Goal: Information Seeking & Learning: Learn about a topic

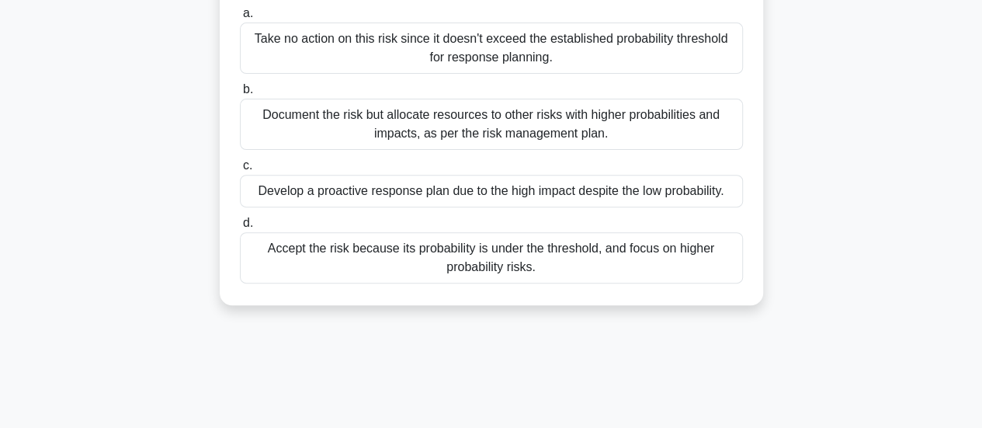
drag, startPoint x: 993, startPoint y: 130, endPoint x: 993, endPoint y: 69, distance: 60.5
click at [981, 69] on html "Go Premium Osborn" at bounding box center [491, 203] width 982 height 838
click at [944, 60] on main "19:57 Stop PMP Master 1/20 A project manager is leading a software development …" at bounding box center [491, 228] width 982 height 789
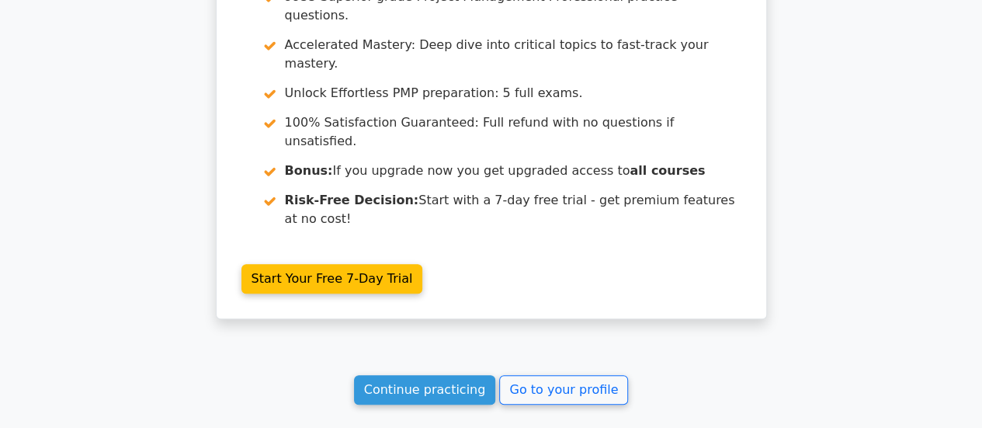
scroll to position [3547, 0]
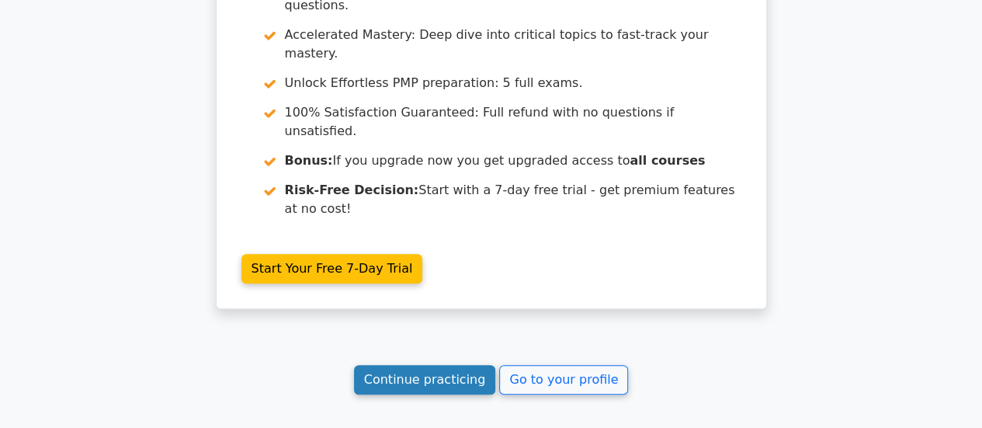
click at [461, 365] on link "Continue practicing" at bounding box center [425, 379] width 142 height 29
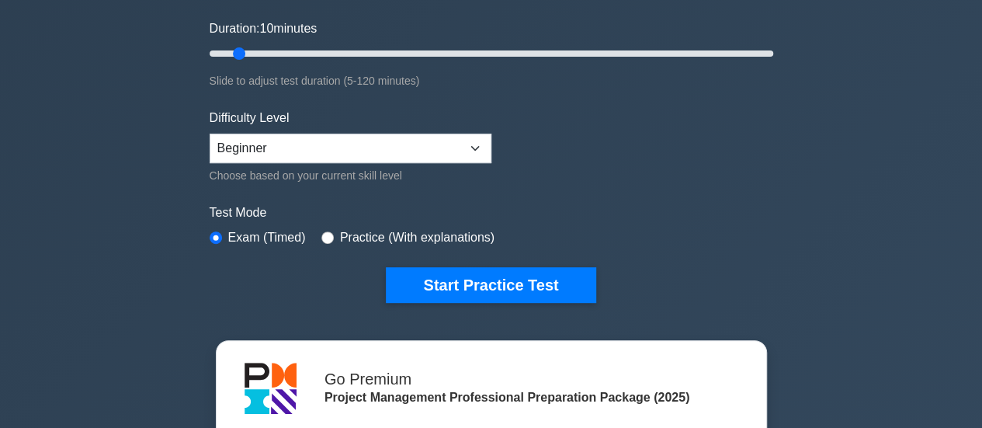
scroll to position [309, 0]
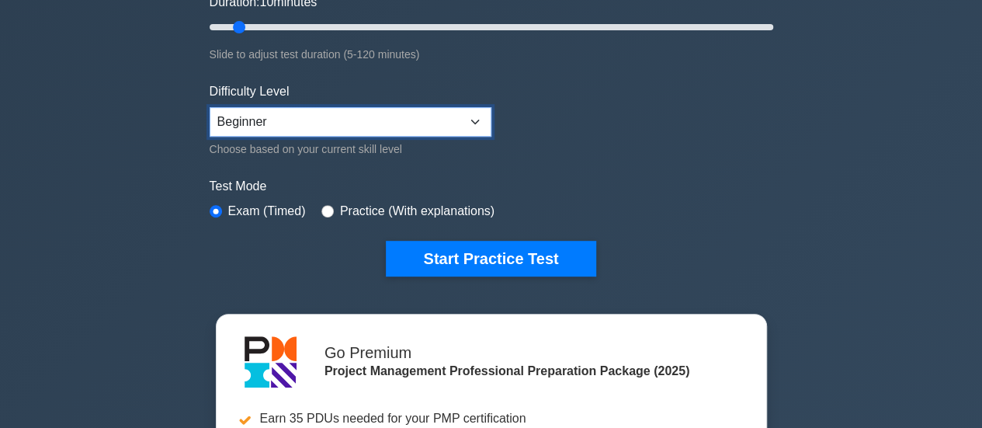
click at [484, 122] on select "Beginner Intermediate Expert" at bounding box center [351, 121] width 282 height 29
select select "expert"
click at [210, 107] on select "Beginner Intermediate Expert" at bounding box center [351, 121] width 282 height 29
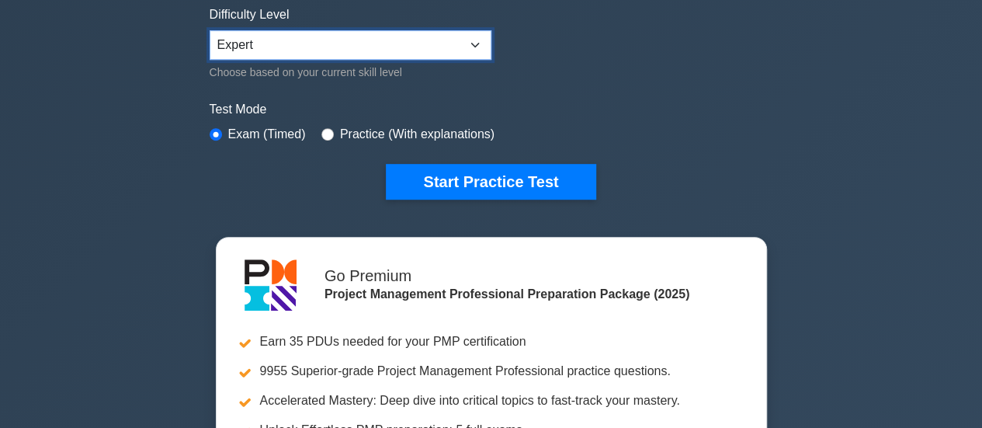
scroll to position [421, 0]
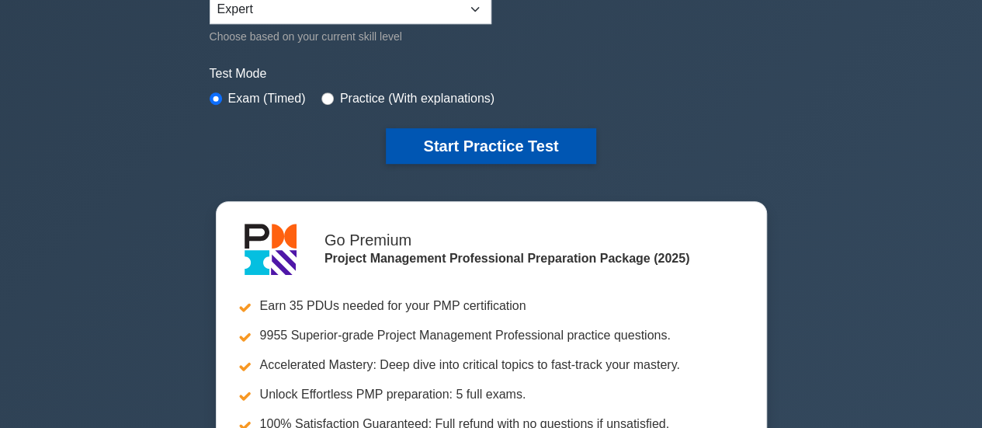
click at [492, 137] on button "Start Practice Test" at bounding box center [491, 146] width 210 height 36
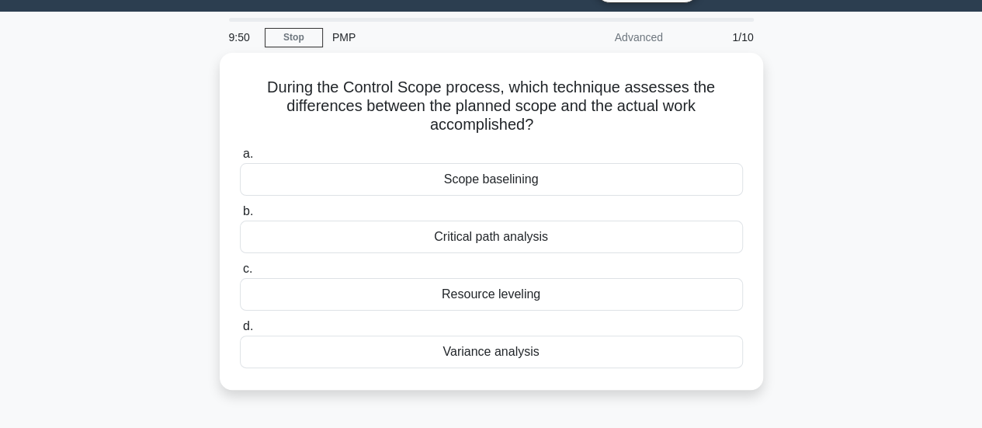
scroll to position [47, 0]
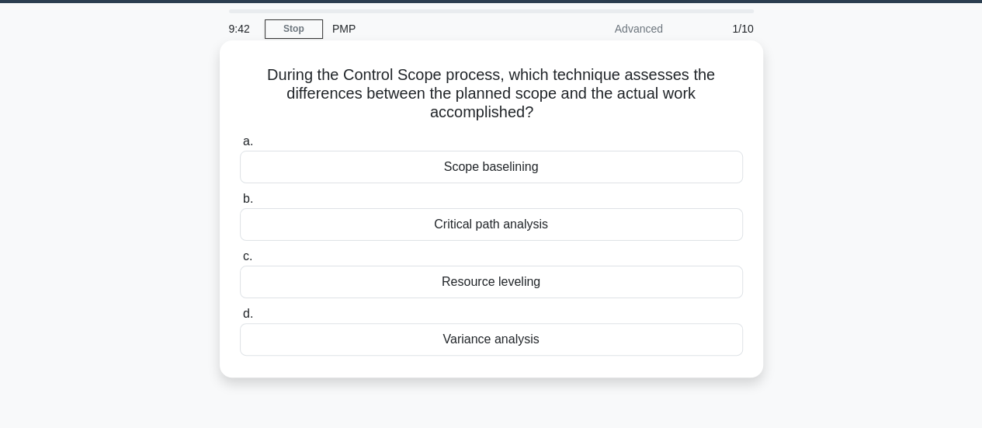
click at [484, 288] on div "Resource leveling" at bounding box center [491, 281] width 503 height 33
click at [240, 262] on input "c. Resource leveling" at bounding box center [240, 256] width 0 height 10
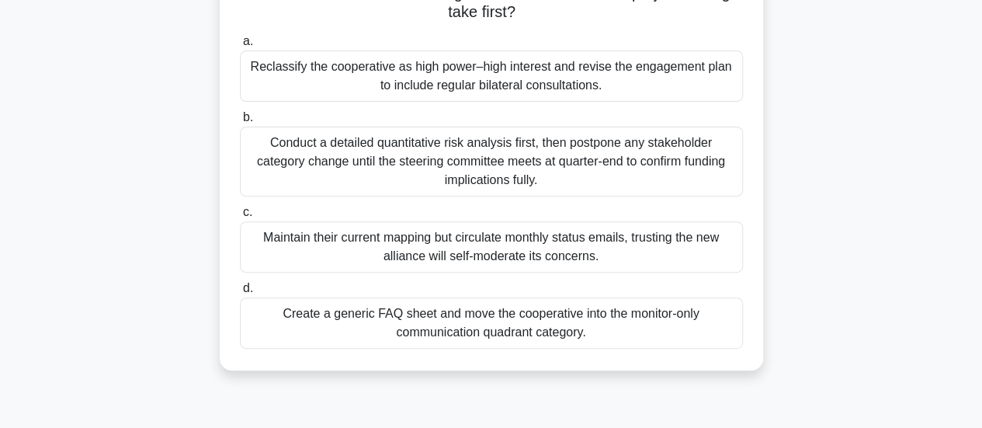
scroll to position [233, 0]
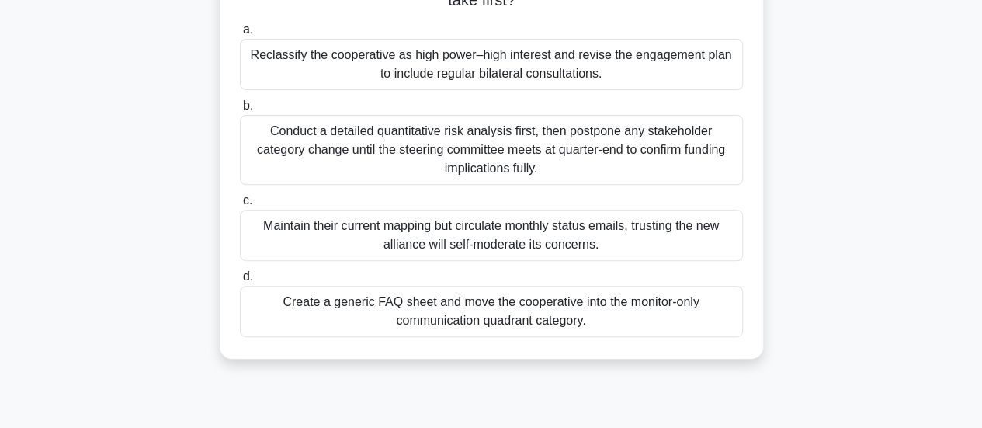
click at [549, 136] on div "Conduct a detailed quantitative risk analysis first, then postpone any stakehol…" at bounding box center [491, 150] width 503 height 70
click at [240, 111] on input "b. Conduct a detailed quantitative risk analysis first, then postpone any stake…" at bounding box center [240, 106] width 0 height 10
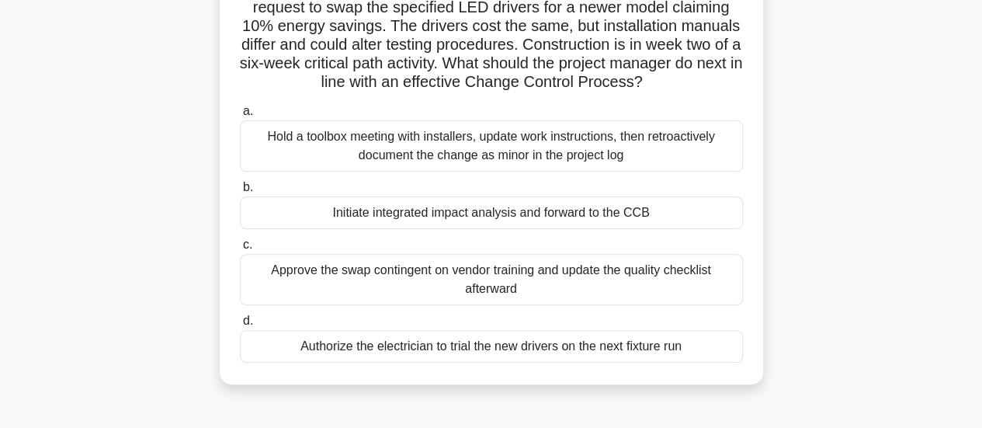
scroll to position [138, 0]
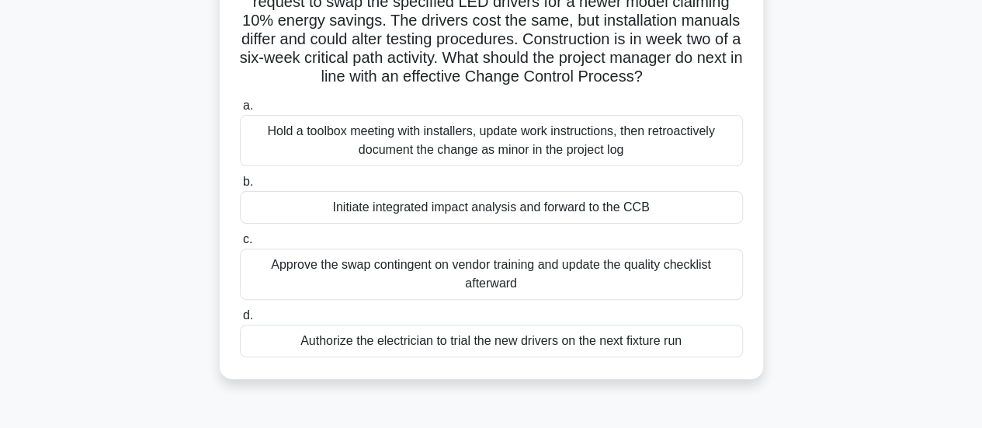
click at [574, 213] on div "Initiate integrated impact analysis and forward to the CCB" at bounding box center [491, 207] width 503 height 33
click at [240, 187] on input "b. Initiate integrated impact analysis and forward to the CCB" at bounding box center [240, 182] width 0 height 10
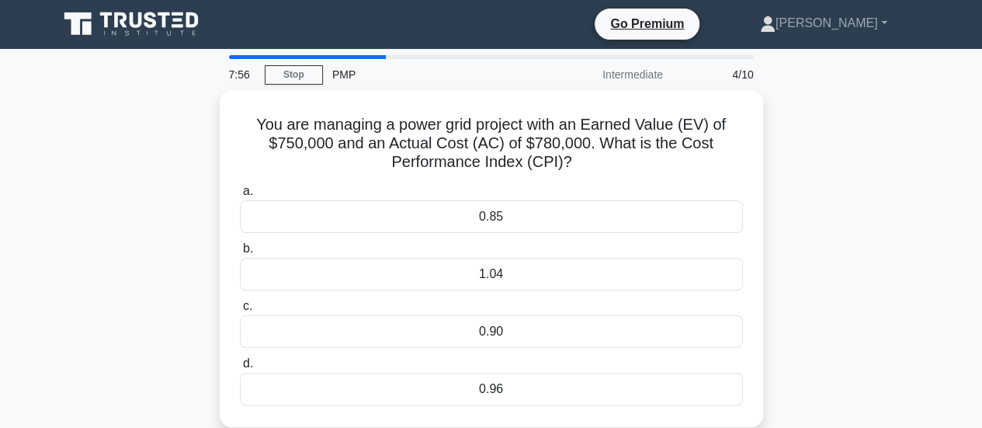
scroll to position [0, 0]
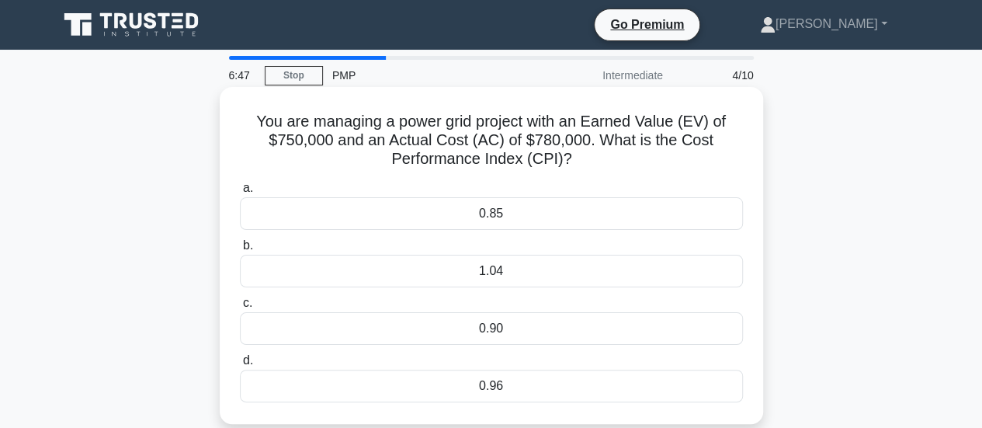
click at [515, 380] on div "0.96" at bounding box center [491, 385] width 503 height 33
click at [240, 366] on input "d. 0.96" at bounding box center [240, 360] width 0 height 10
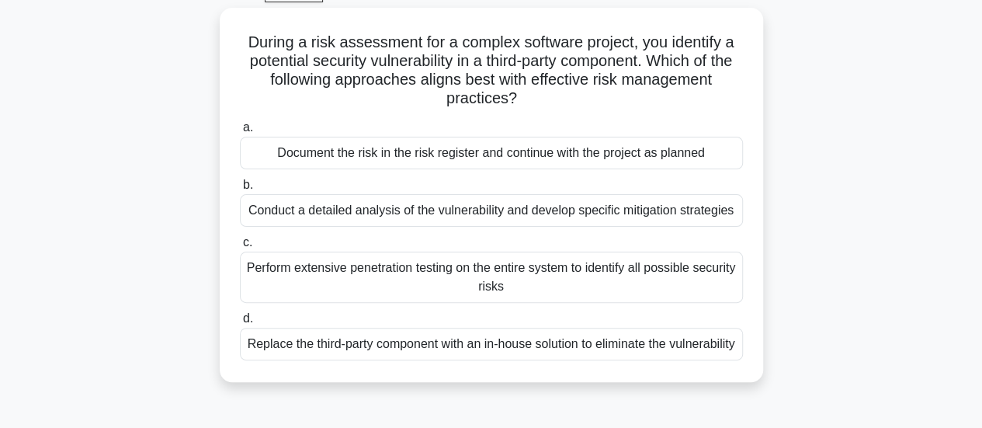
scroll to position [84, 0]
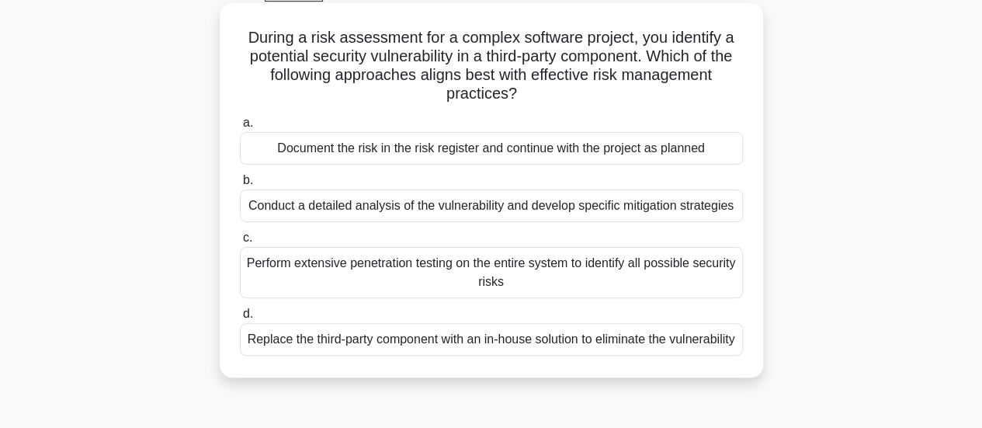
click at [571, 212] on div "Conduct a detailed analysis of the vulnerability and develop specific mitigatio…" at bounding box center [491, 205] width 503 height 33
click at [240, 186] on input "b. Conduct a detailed analysis of the vulnerability and develop specific mitiga…" at bounding box center [240, 180] width 0 height 10
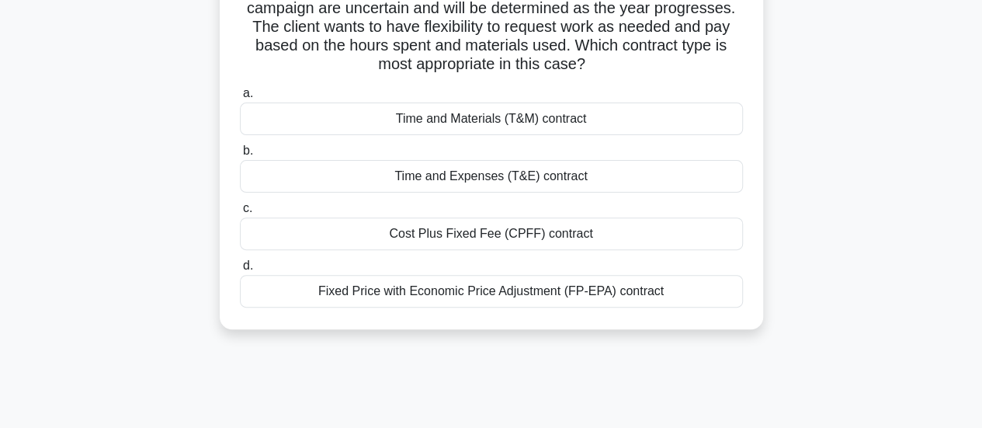
scroll to position [155, 0]
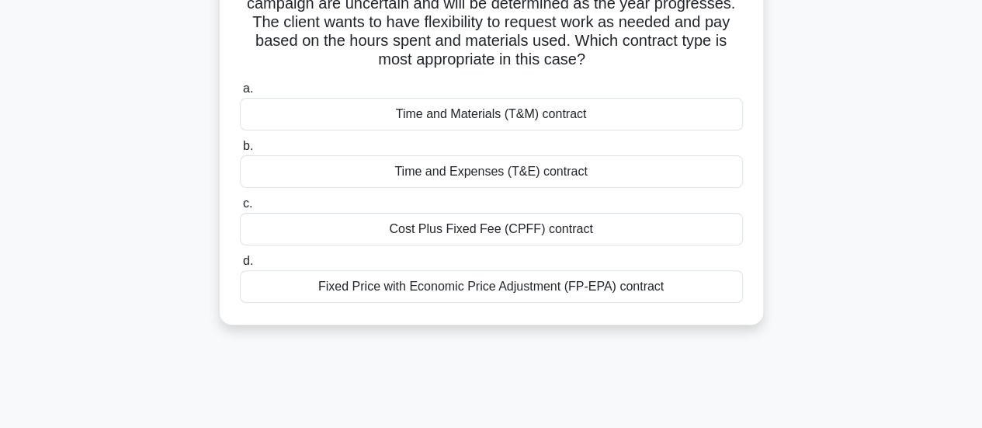
click at [525, 109] on div "Time and Materials (T&M) contract" at bounding box center [491, 114] width 503 height 33
click at [240, 94] on input "a. Time and Materials (T&M) contract" at bounding box center [240, 89] width 0 height 10
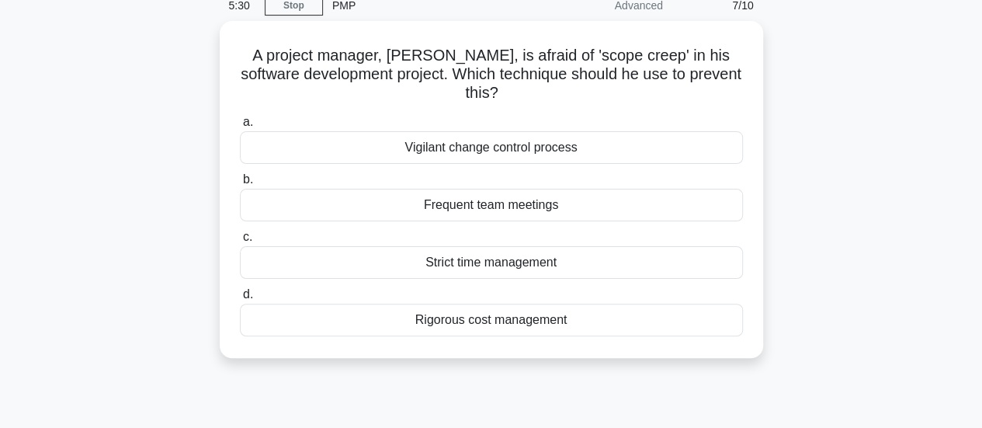
scroll to position [71, 0]
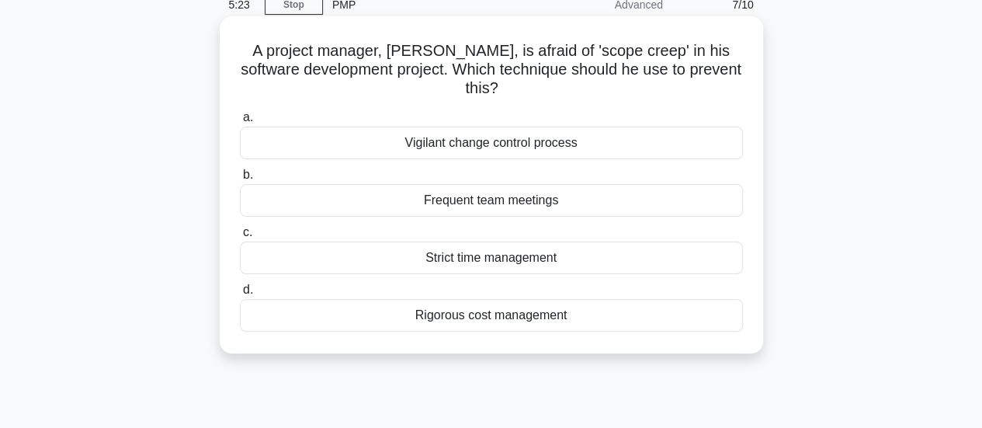
click at [531, 315] on div "Rigorous cost management" at bounding box center [491, 315] width 503 height 33
click at [240, 295] on input "d. Rigorous cost management" at bounding box center [240, 290] width 0 height 10
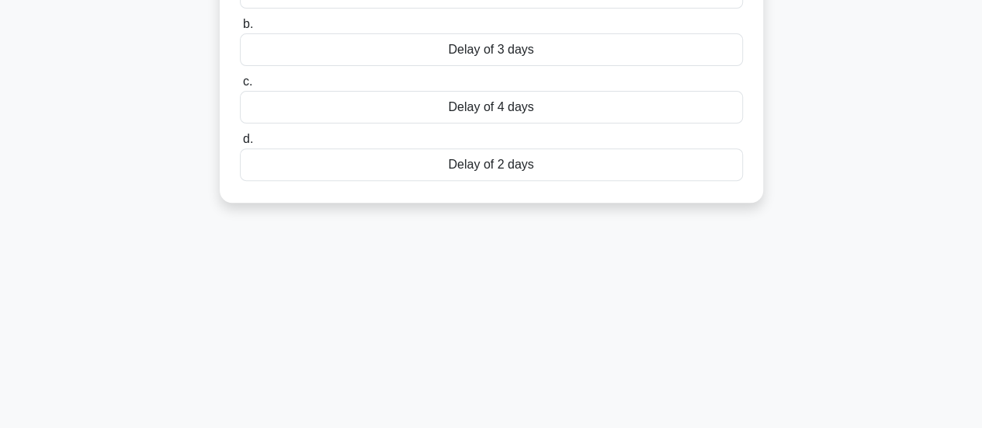
scroll to position [0, 0]
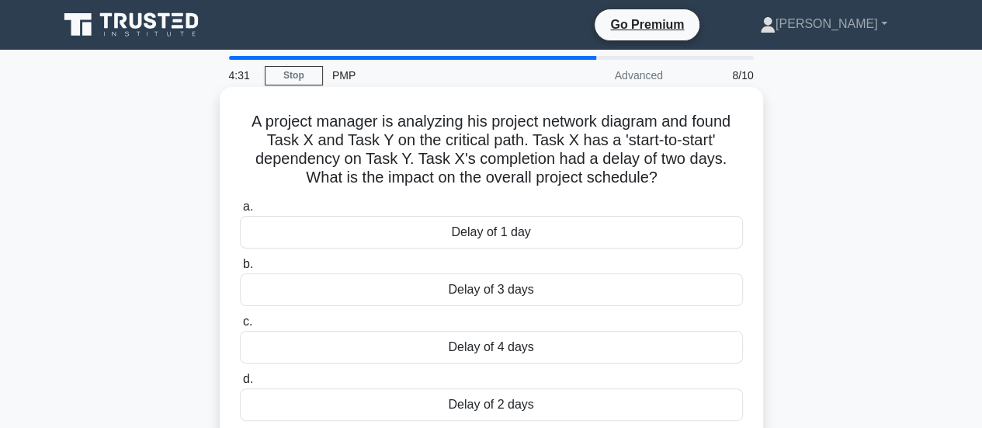
click at [512, 341] on div "Delay of 4 days" at bounding box center [491, 347] width 503 height 33
click at [240, 327] on input "c. Delay of 4 days" at bounding box center [240, 322] width 0 height 10
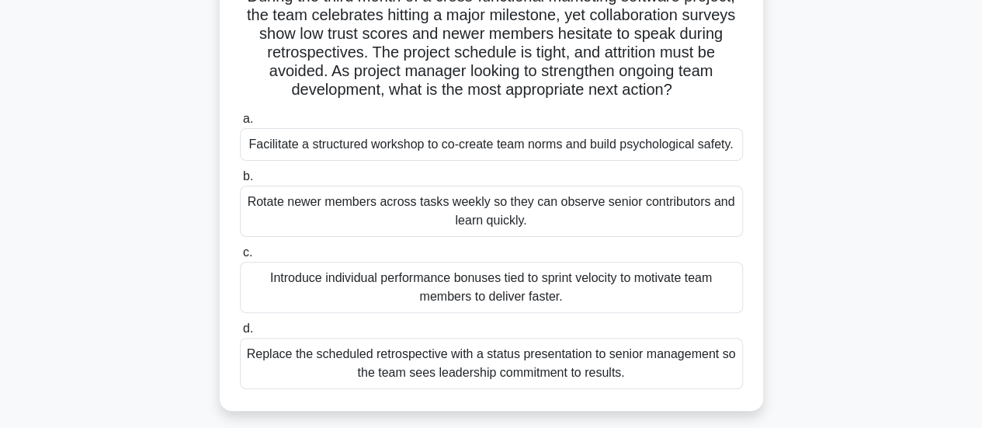
scroll to position [137, 0]
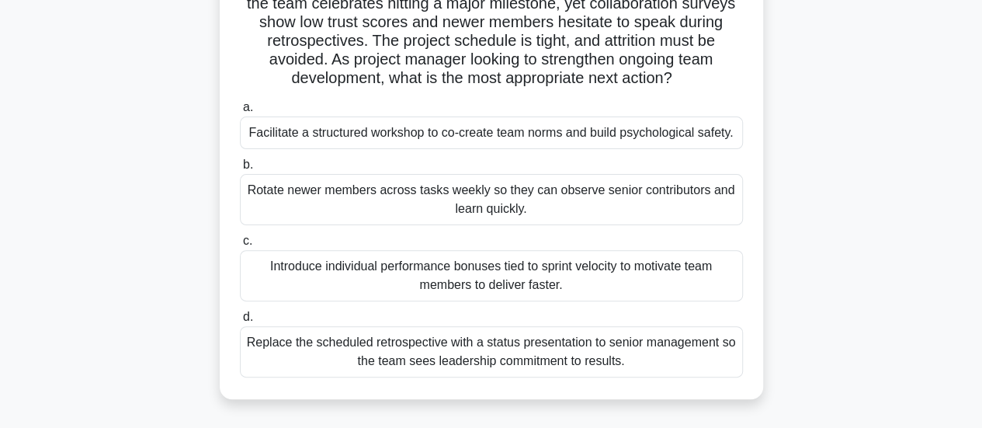
click at [590, 128] on div "Facilitate a structured workshop to co-create team norms and build psychologica…" at bounding box center [491, 132] width 503 height 33
click at [240, 113] on input "a. Facilitate a structured workshop to co-create team norms and build psycholog…" at bounding box center [240, 107] width 0 height 10
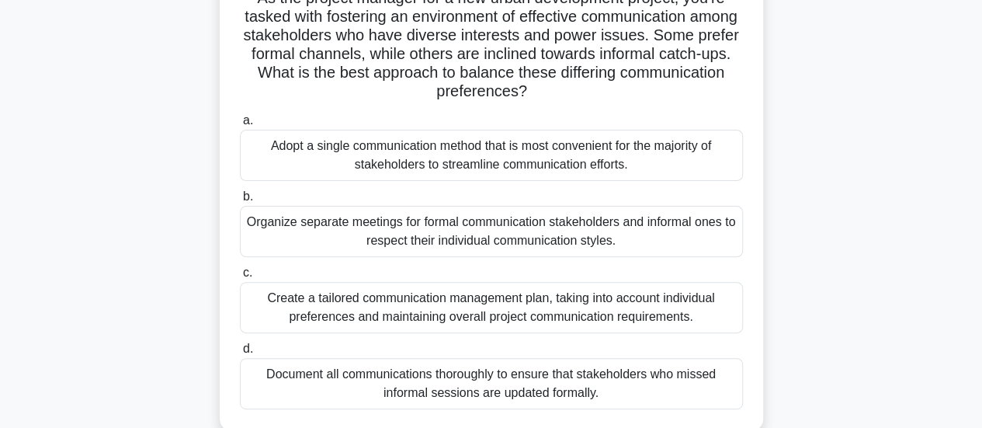
scroll to position [129, 0]
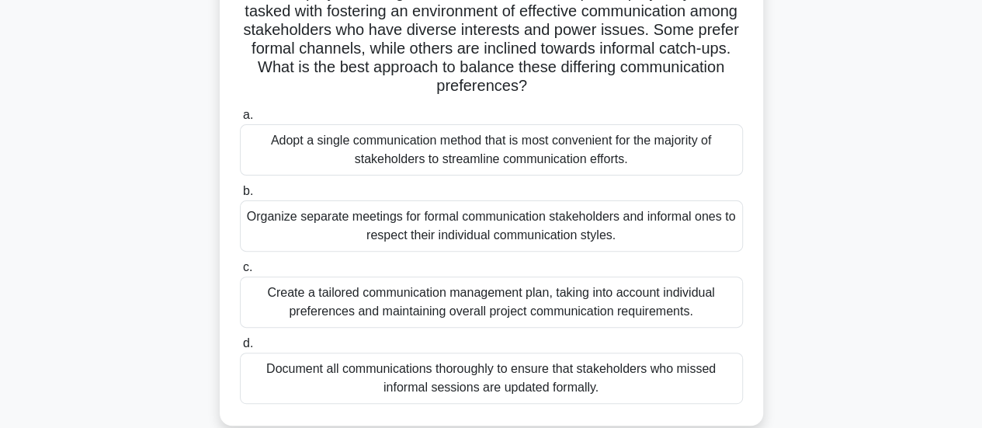
click at [467, 372] on div "Document all communications thoroughly to ensure that stakeholders who missed i…" at bounding box center [491, 377] width 503 height 51
click at [240, 349] on input "d. Document all communications thoroughly to ensure that stakeholders who misse…" at bounding box center [240, 343] width 0 height 10
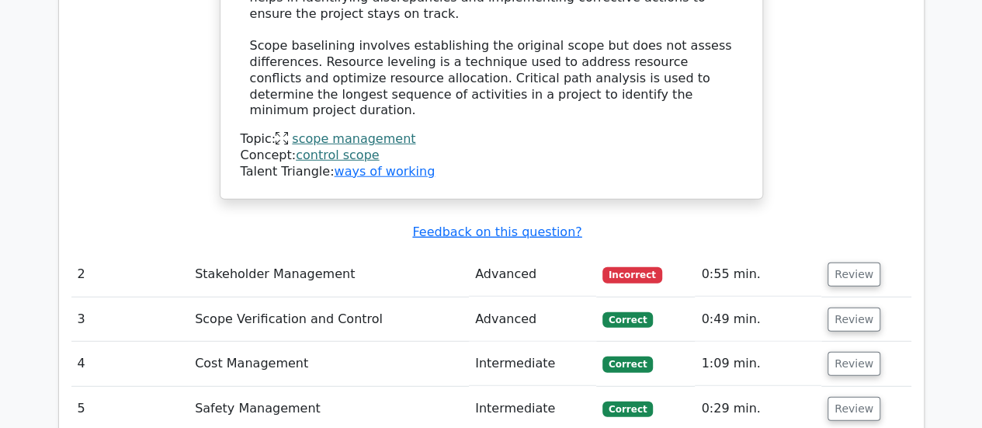
scroll to position [1988, 0]
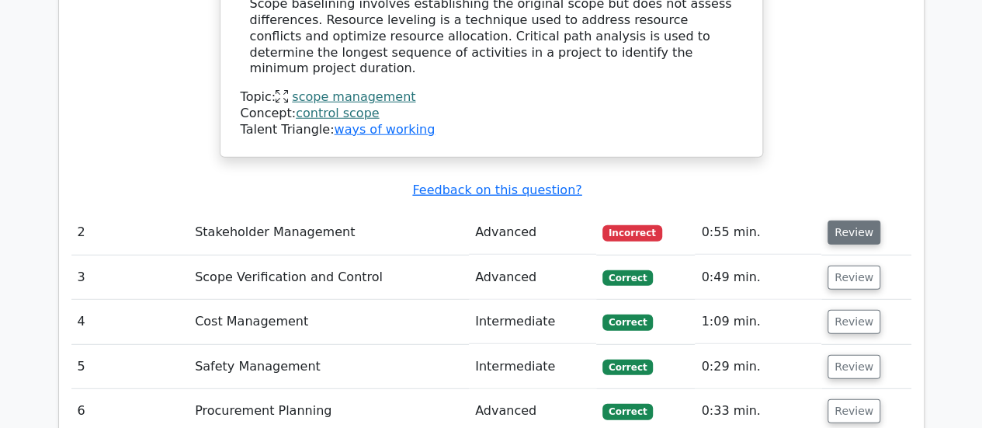
click at [854, 220] on button "Review" at bounding box center [853, 232] width 53 height 24
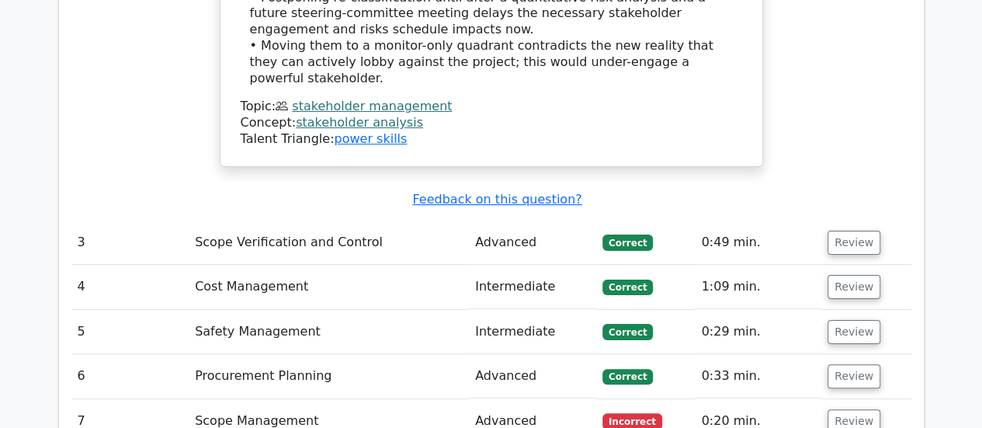
scroll to position [2995, 0]
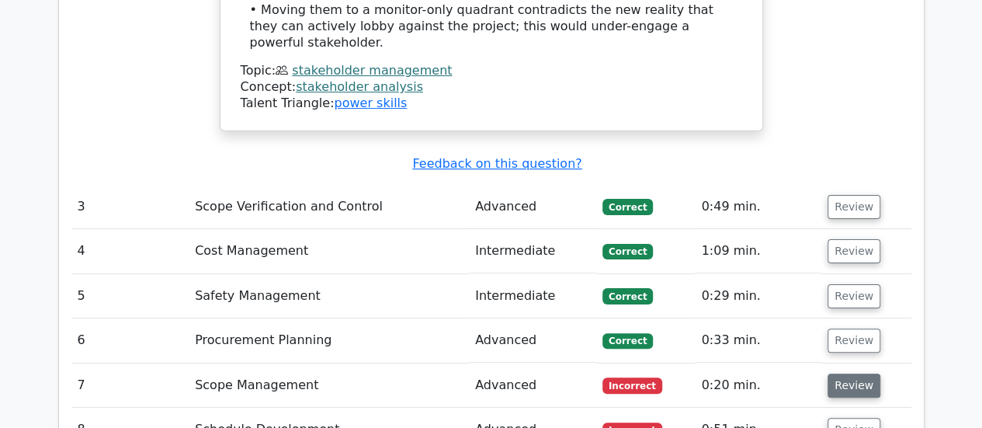
click at [852, 373] on button "Review" at bounding box center [853, 385] width 53 height 24
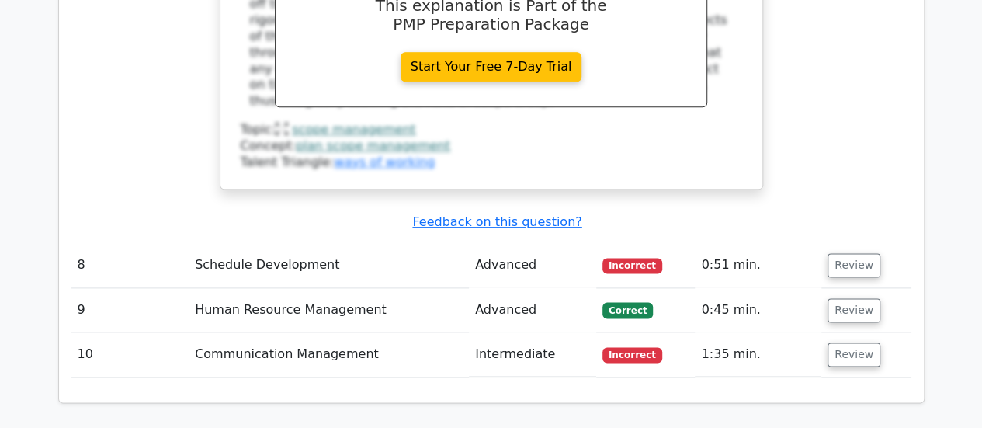
scroll to position [3844, 0]
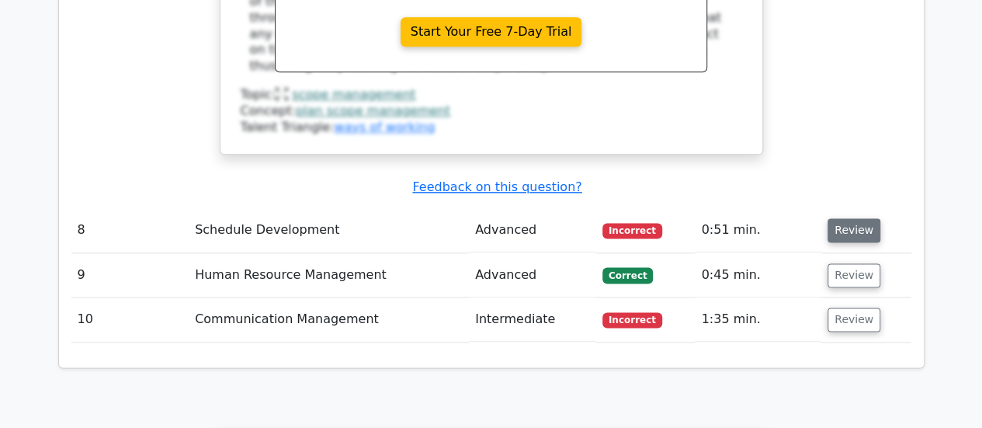
click at [853, 218] on button "Review" at bounding box center [853, 230] width 53 height 24
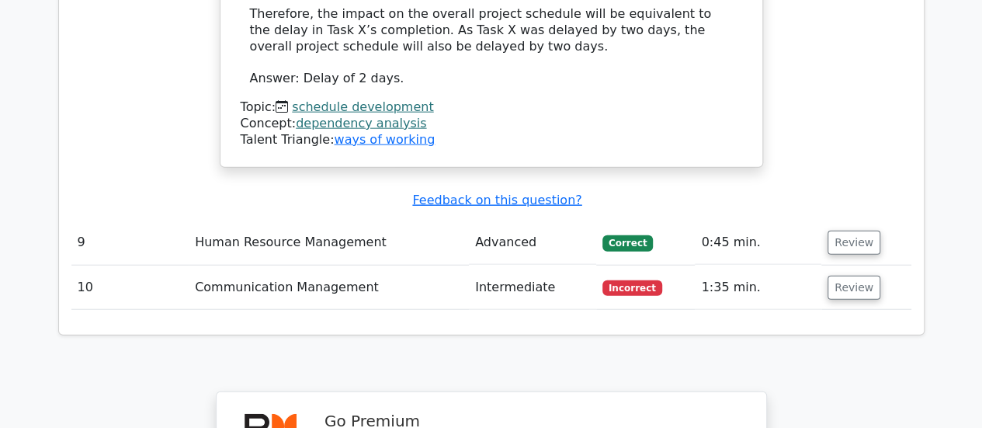
scroll to position [4771, 0]
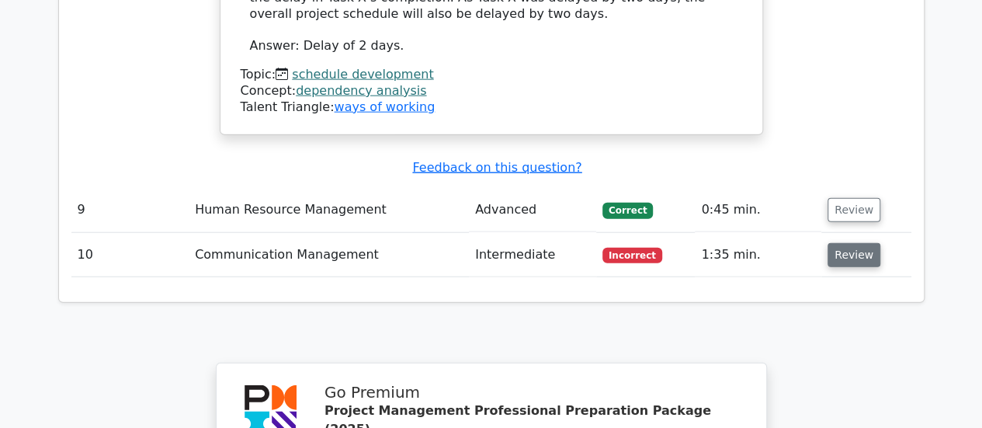
click at [857, 243] on button "Review" at bounding box center [853, 255] width 53 height 24
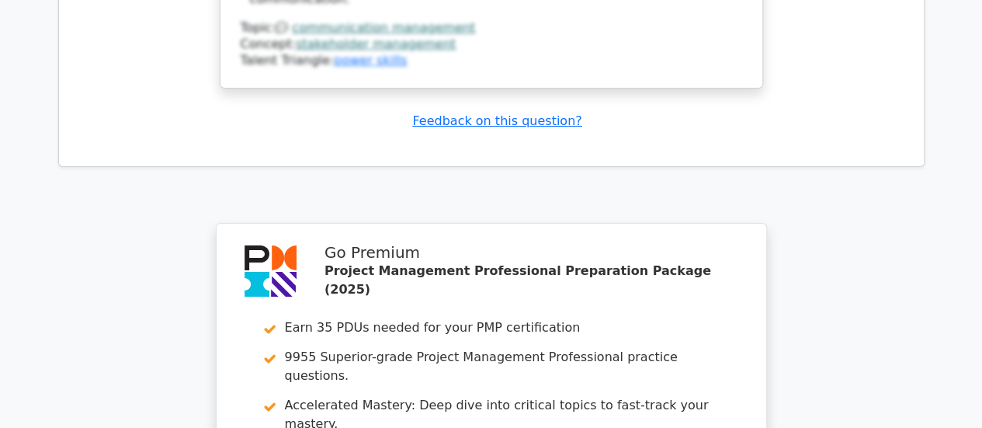
scroll to position [5885, 0]
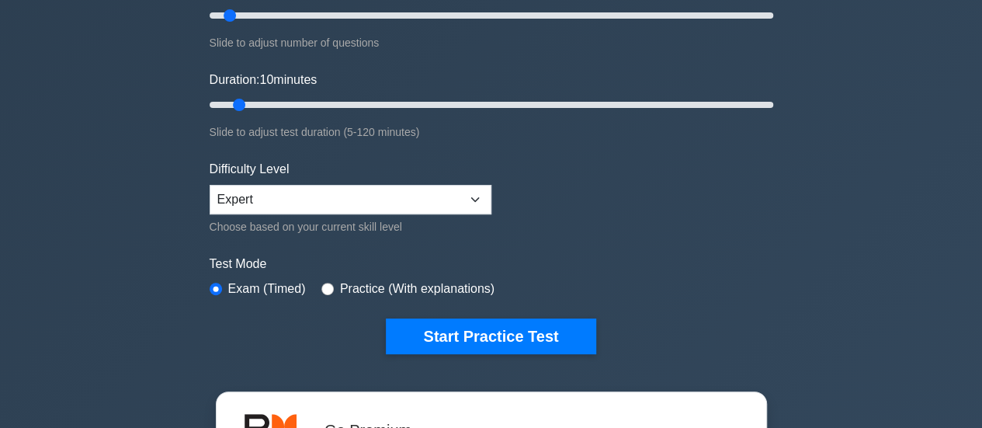
scroll to position [296, 0]
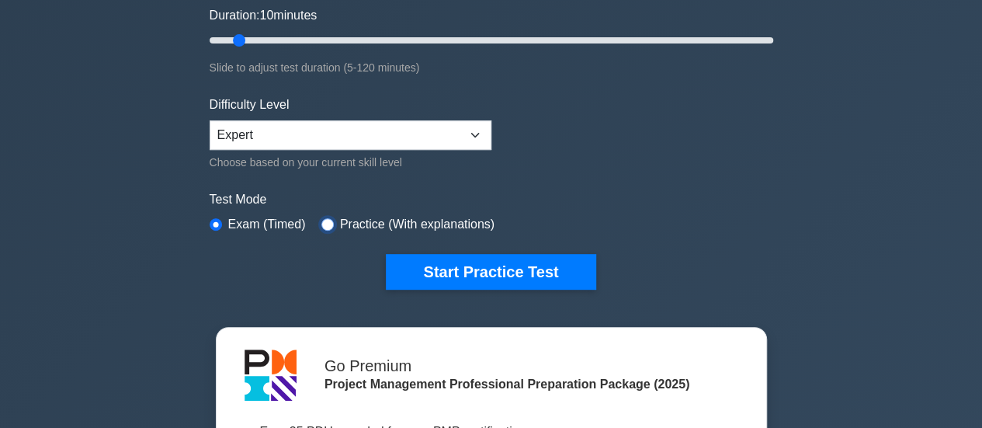
click at [324, 221] on input "radio" at bounding box center [327, 224] width 12 height 12
radio input "true"
click at [275, 218] on label "Exam (Timed)" at bounding box center [267, 224] width 78 height 19
click at [245, 217] on label "Exam (Timed)" at bounding box center [267, 224] width 78 height 19
click at [213, 220] on input "radio" at bounding box center [216, 224] width 12 height 12
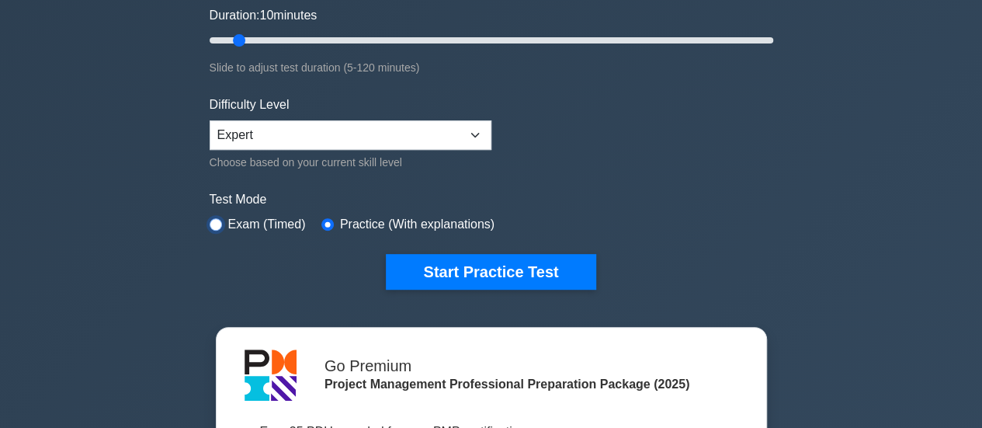
radio input "true"
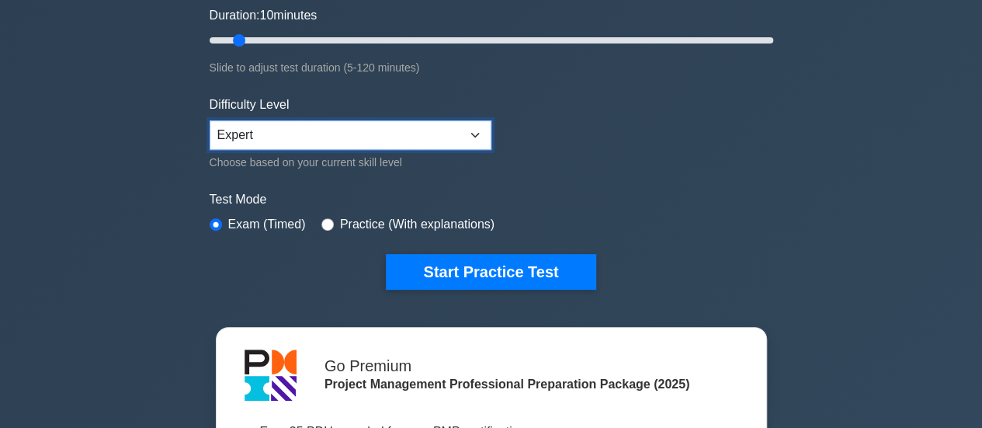
click at [480, 130] on select "Beginner Intermediate Expert" at bounding box center [351, 134] width 282 height 29
click at [210, 120] on select "Beginner Intermediate Expert" at bounding box center [351, 134] width 282 height 29
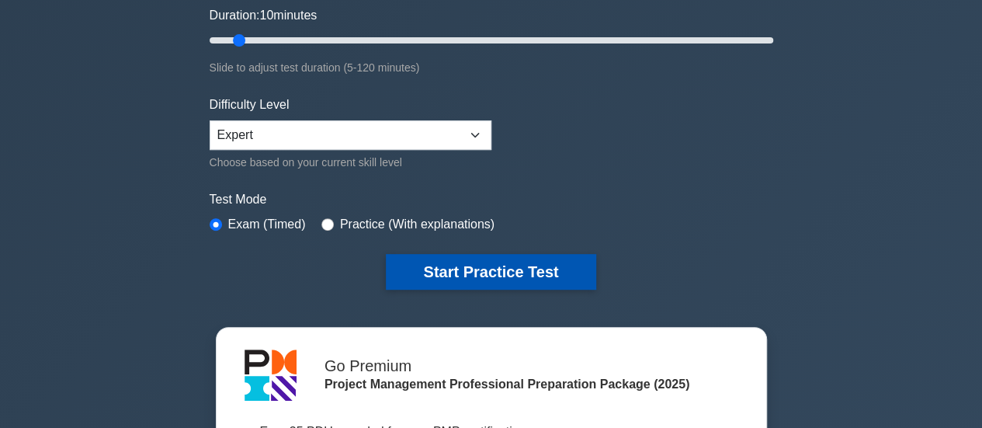
click at [550, 262] on button "Start Practice Test" at bounding box center [491, 272] width 210 height 36
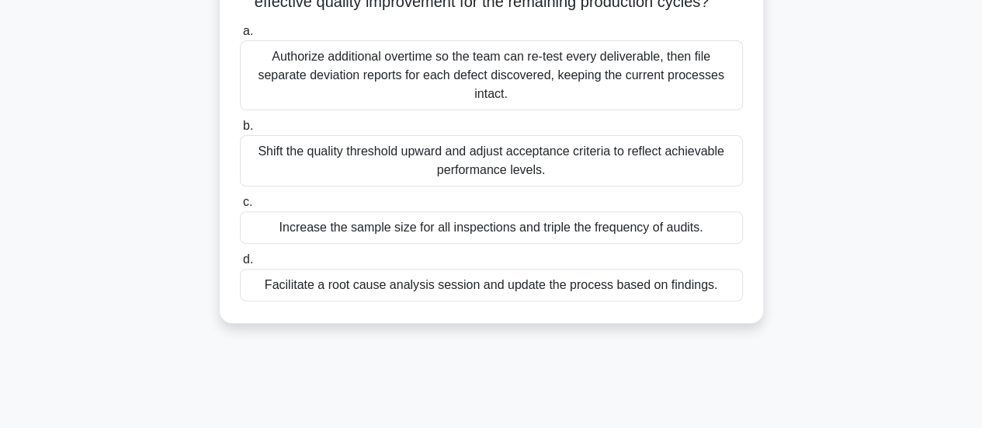
scroll to position [227, 0]
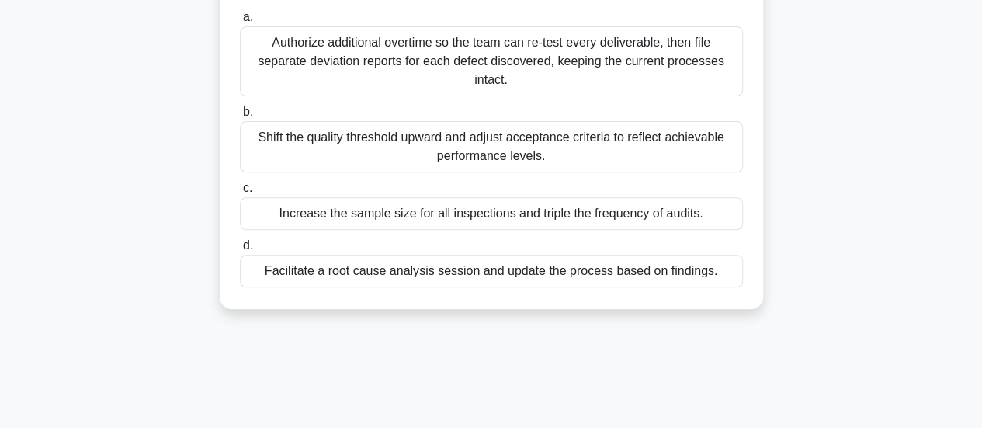
click at [581, 287] on div "Facilitate a root cause analysis session and update the process based on findin…" at bounding box center [491, 271] width 503 height 33
click at [240, 251] on input "d. Facilitate a root cause analysis session and update the process based on fin…" at bounding box center [240, 246] width 0 height 10
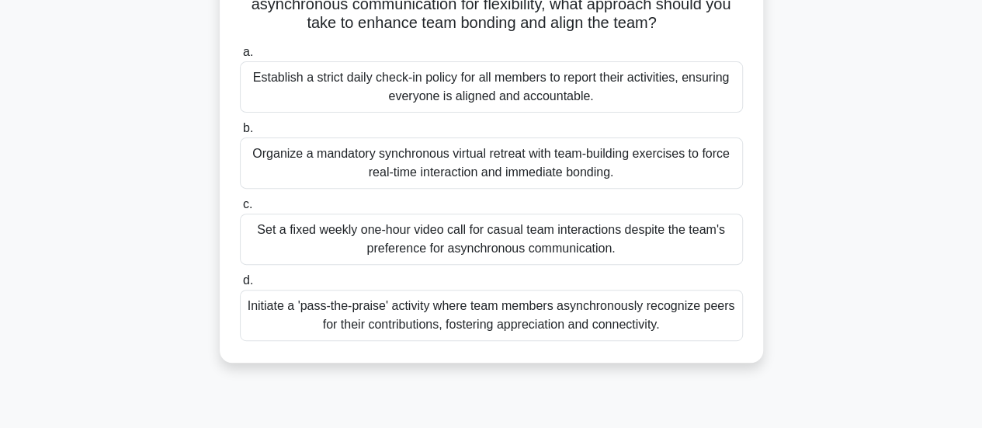
scroll to position [213, 0]
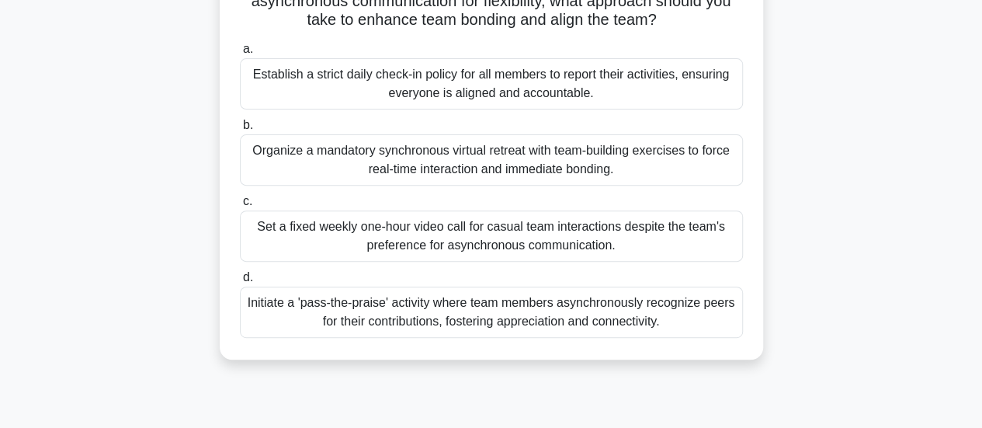
click at [529, 162] on div "Organize a mandatory synchronous virtual retreat with team-building exercises t…" at bounding box center [491, 159] width 503 height 51
click at [240, 130] on input "b. Organize a mandatory synchronous virtual retreat with team-building exercise…" at bounding box center [240, 125] width 0 height 10
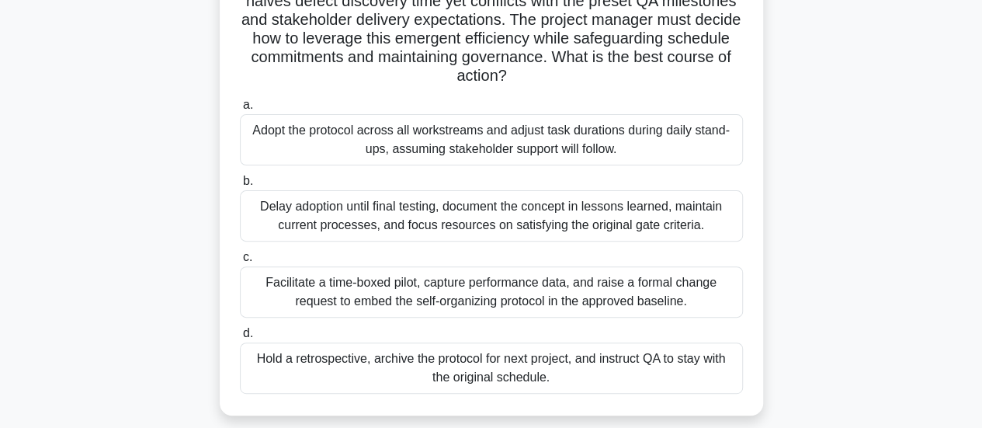
scroll to position [0, 0]
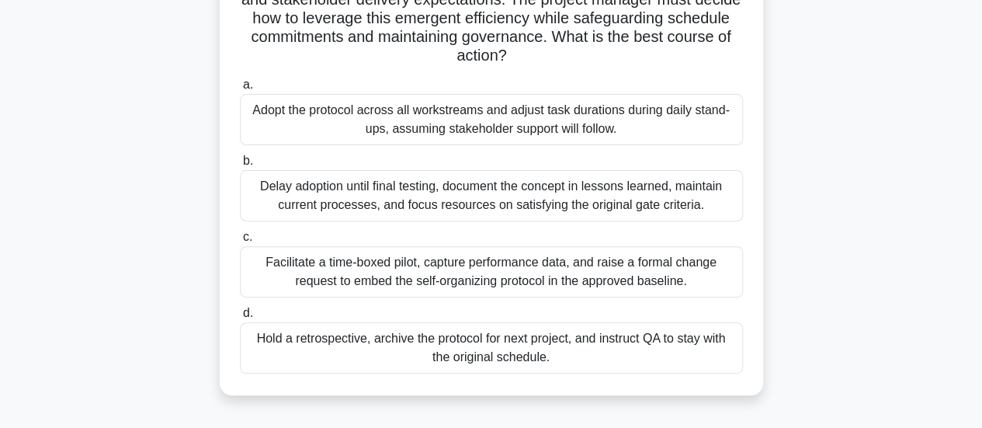
scroll to position [171, 0]
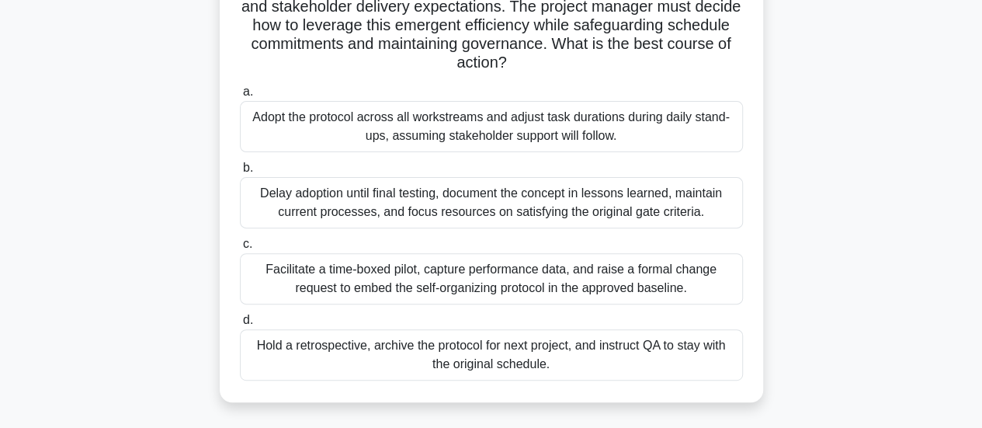
click at [578, 277] on div "Facilitate a time-boxed pilot, capture performance data, and raise a formal cha…" at bounding box center [491, 278] width 503 height 51
click at [240, 249] on input "c. Facilitate a time-boxed pilot, capture performance data, and raise a formal …" at bounding box center [240, 244] width 0 height 10
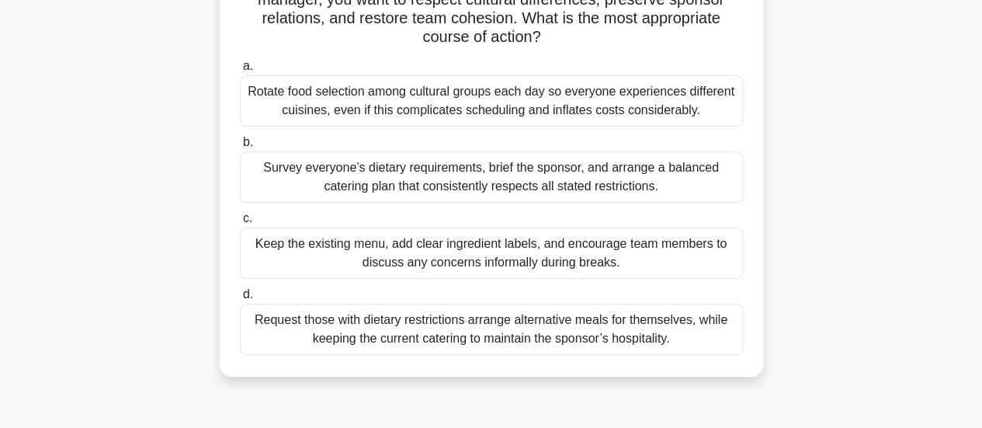
scroll to position [223, 0]
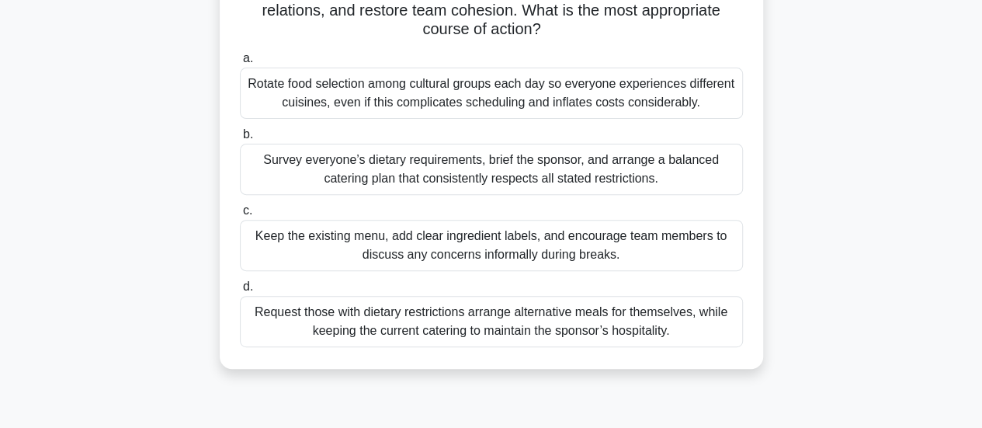
click at [498, 165] on div "Survey everyone’s dietary requirements, brief the sponsor, and arrange a balanc…" at bounding box center [491, 169] width 503 height 51
click at [240, 140] on input "b. Survey everyone’s dietary requirements, brief the sponsor, and arrange a bal…" at bounding box center [240, 135] width 0 height 10
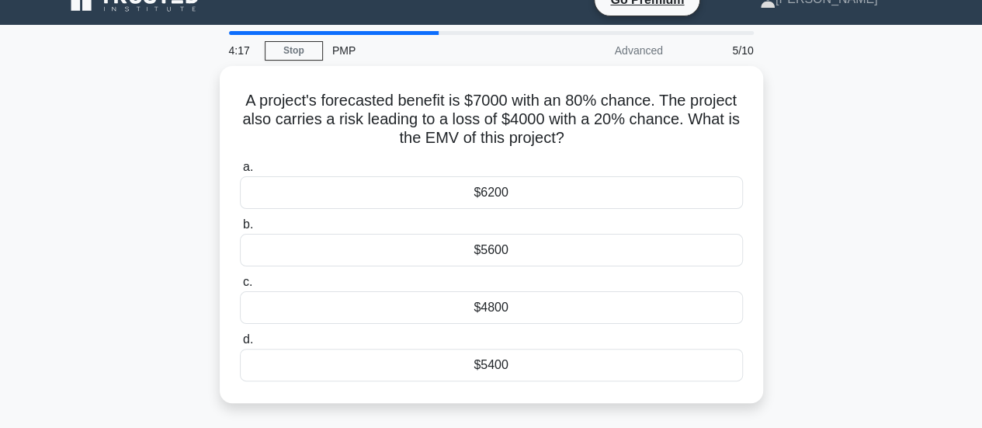
scroll to position [26, 0]
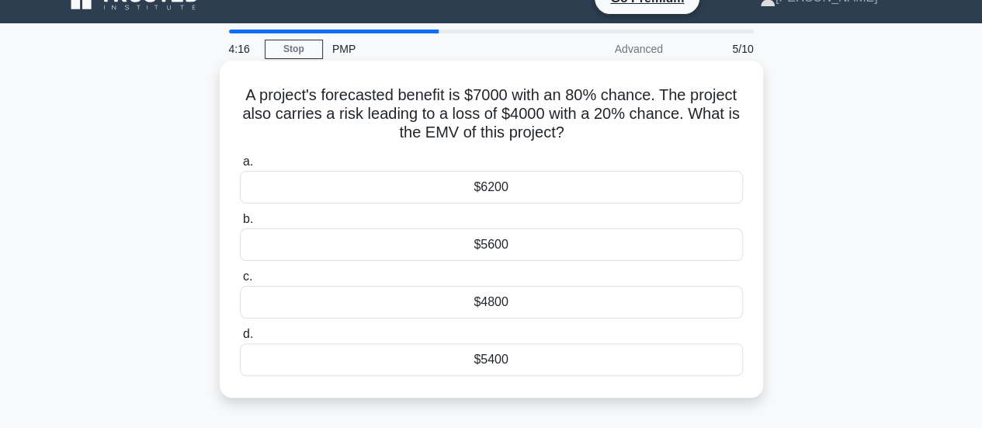
click at [534, 297] on div "$4800" at bounding box center [491, 302] width 503 height 33
click at [240, 282] on input "c. $4800" at bounding box center [240, 277] width 0 height 10
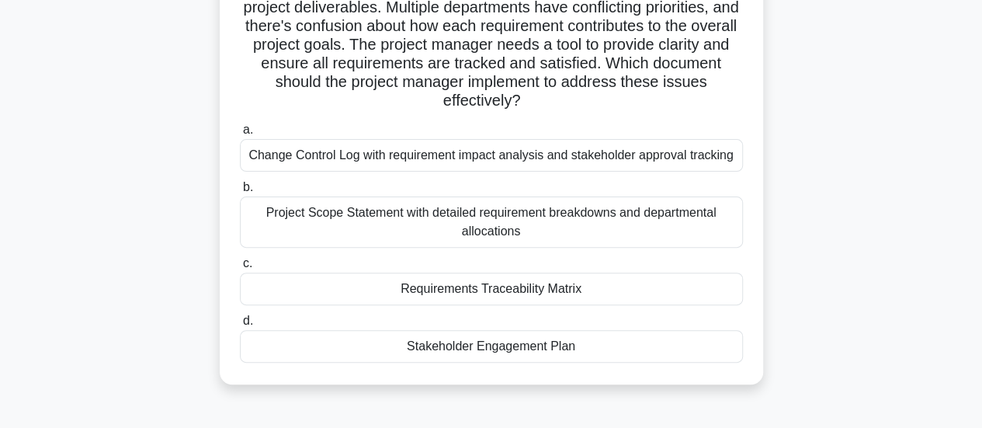
scroll to position [158, 0]
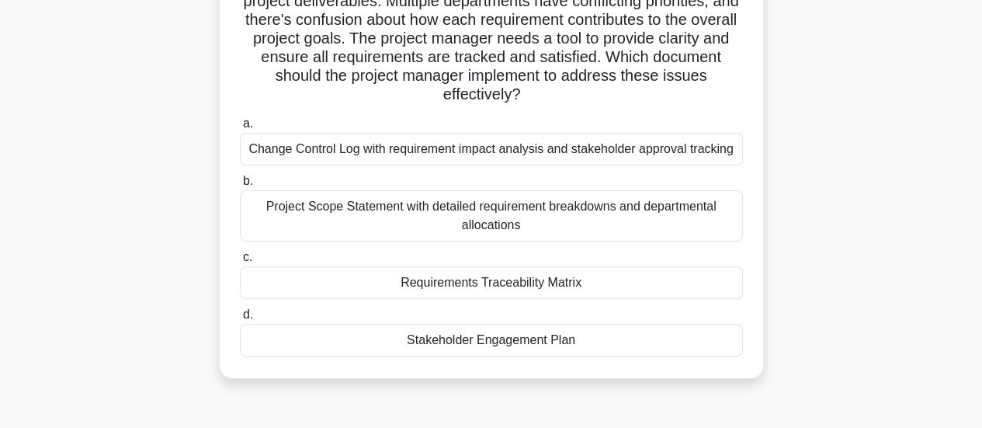
click at [505, 346] on div "Stakeholder Engagement Plan" at bounding box center [491, 340] width 503 height 33
click at [240, 320] on input "d. Stakeholder Engagement Plan" at bounding box center [240, 315] width 0 height 10
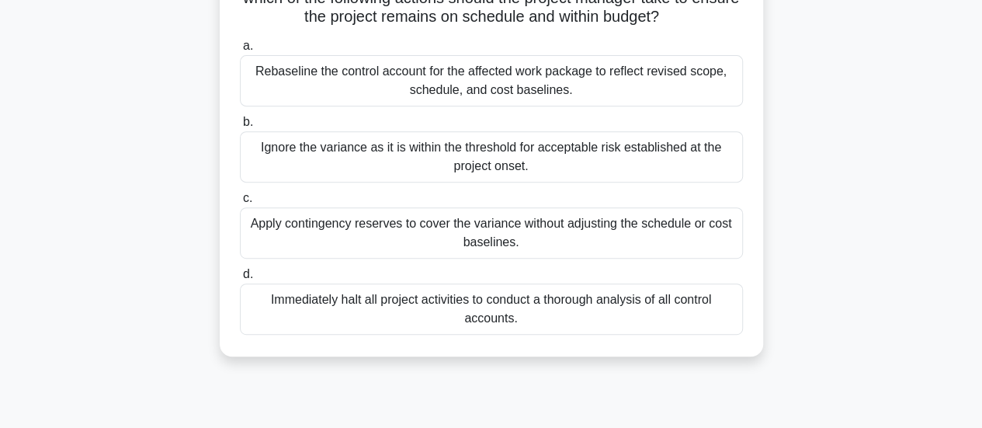
scroll to position [286, 0]
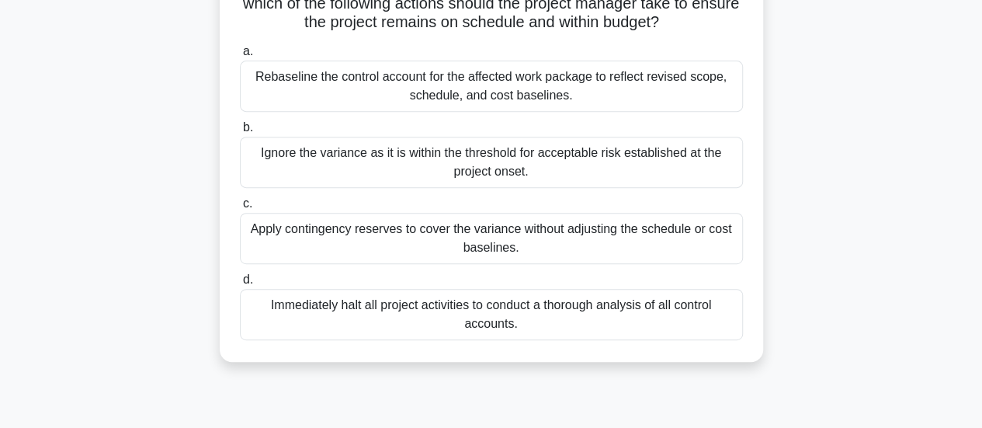
click at [550, 103] on div "Rebaseline the control account for the affected work package to reflect revised…" at bounding box center [491, 86] width 503 height 51
click at [240, 57] on input "a. Rebaseline the control account for the affected work package to reflect revi…" at bounding box center [240, 52] width 0 height 10
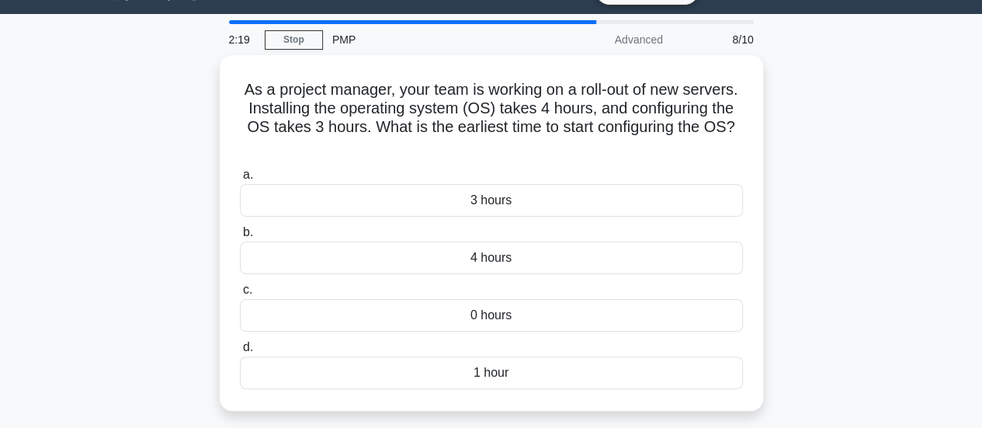
scroll to position [40, 0]
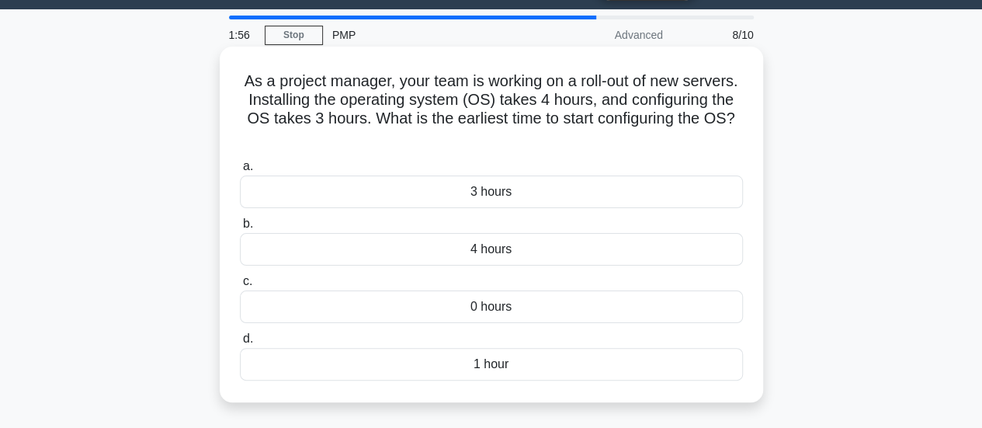
click at [501, 314] on div "0 hours" at bounding box center [491, 306] width 503 height 33
click at [240, 286] on input "c. 0 hours" at bounding box center [240, 281] width 0 height 10
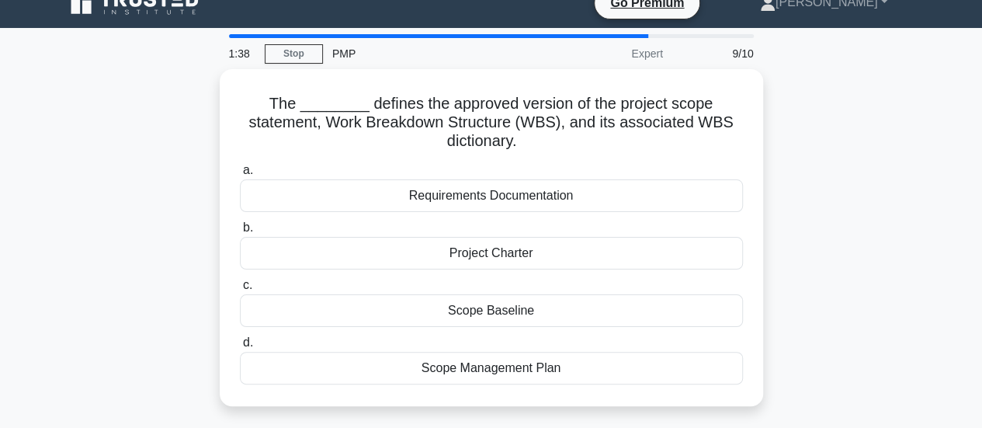
scroll to position [39, 0]
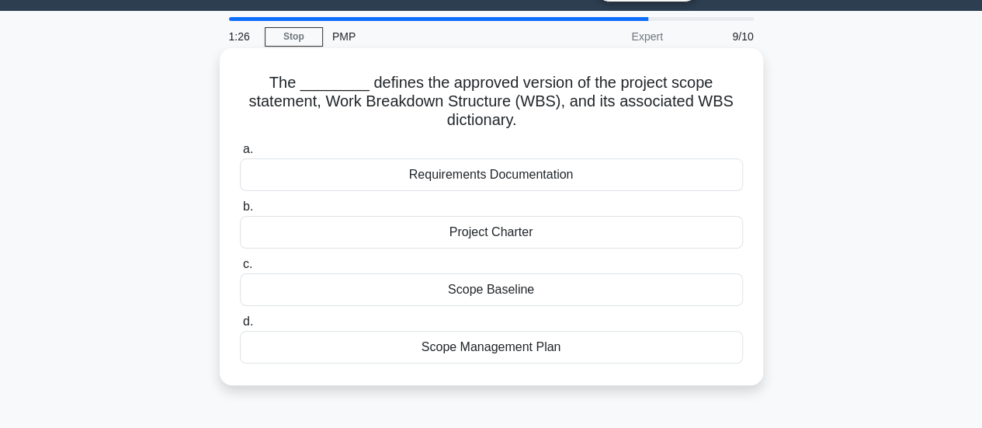
click at [499, 237] on div "Project Charter" at bounding box center [491, 232] width 503 height 33
click at [240, 212] on input "b. Project Charter" at bounding box center [240, 207] width 0 height 10
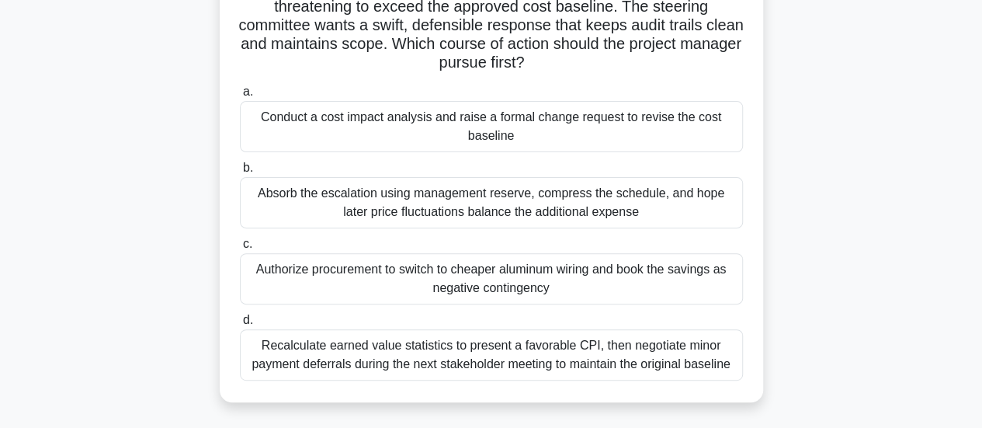
scroll to position [155, 0]
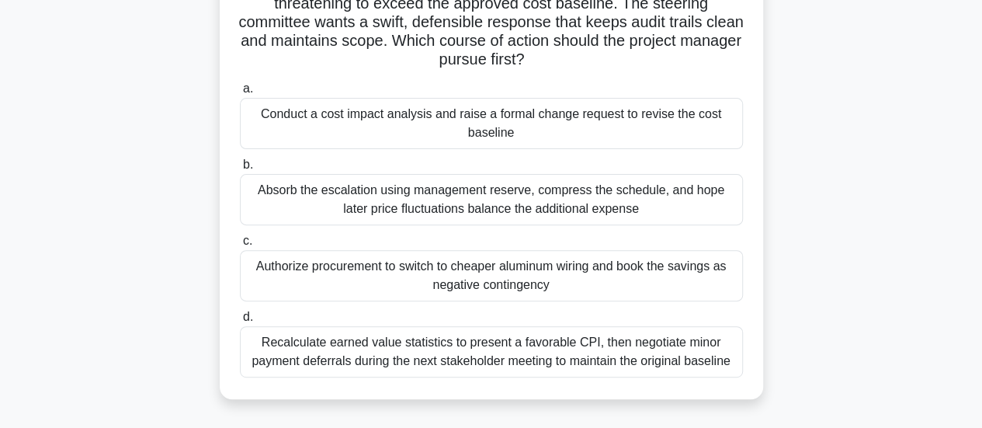
click at [551, 117] on div "Conduct a cost impact analysis and raise a formal change request to revise the …" at bounding box center [491, 123] width 503 height 51
click at [240, 94] on input "a. Conduct a cost impact analysis and raise a formal change request to revise t…" at bounding box center [240, 89] width 0 height 10
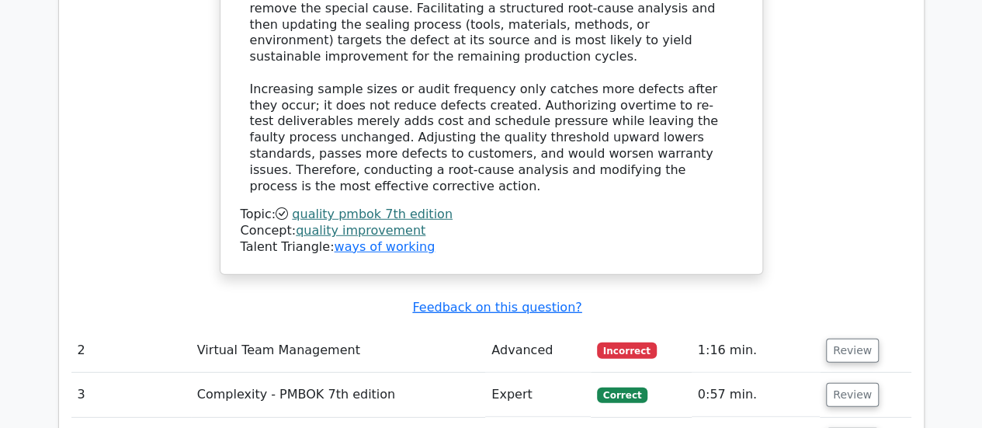
scroll to position [2088, 0]
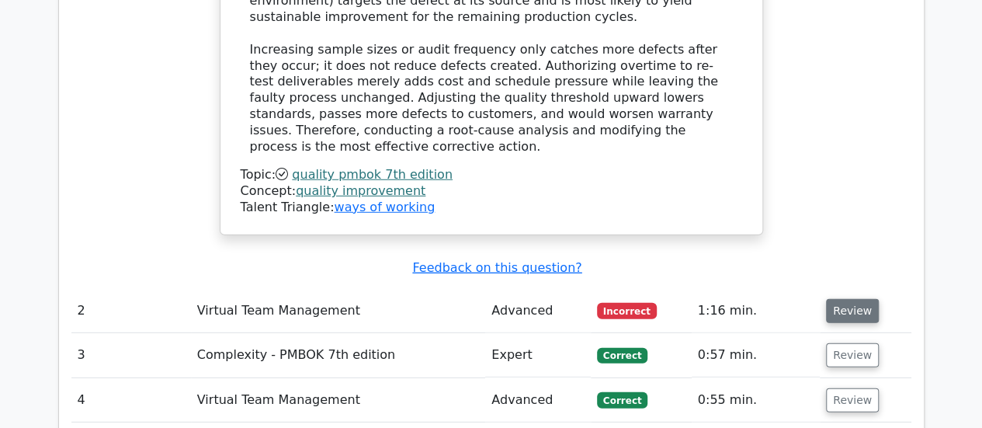
click at [858, 299] on button "Review" at bounding box center [852, 311] width 53 height 24
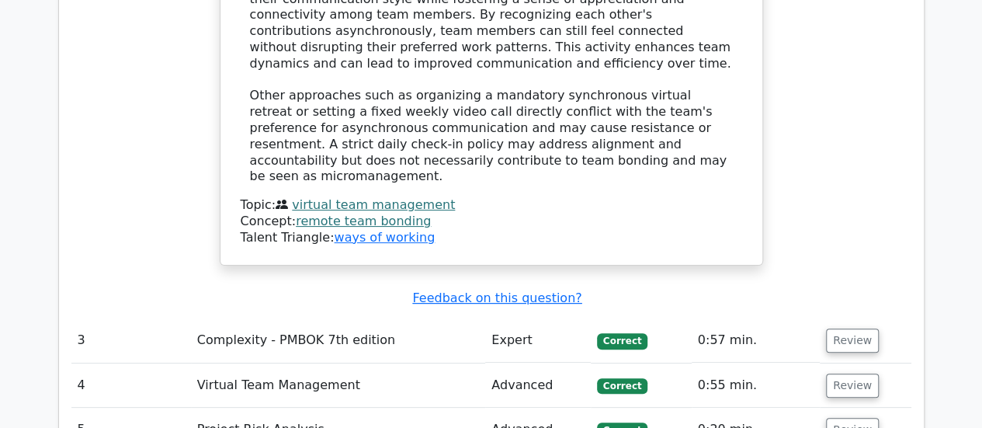
scroll to position [3012, 0]
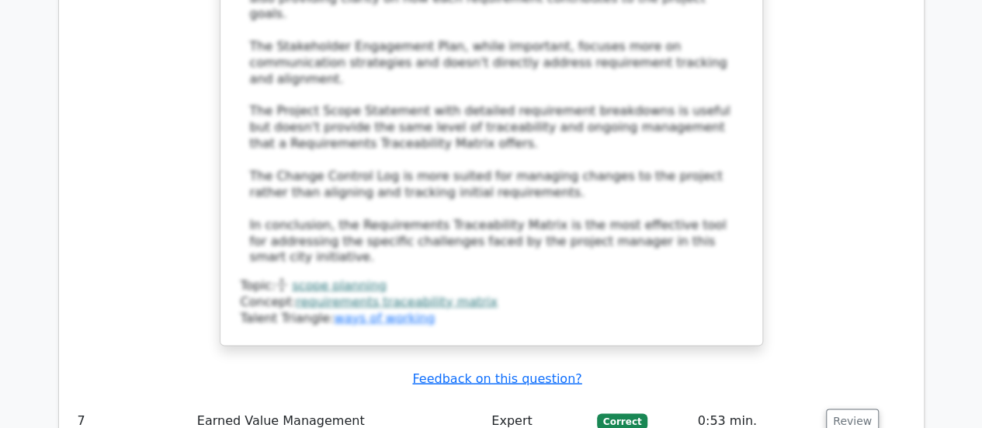
scroll to position [4265, 0]
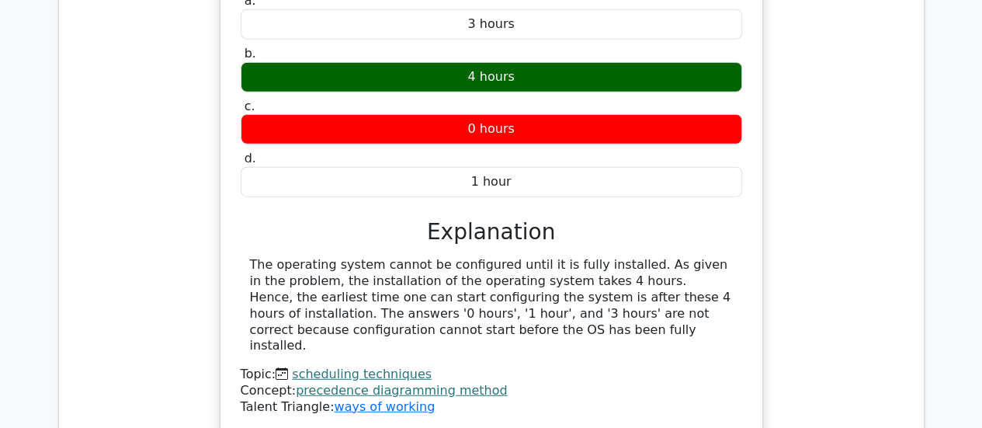
scroll to position [4839, 0]
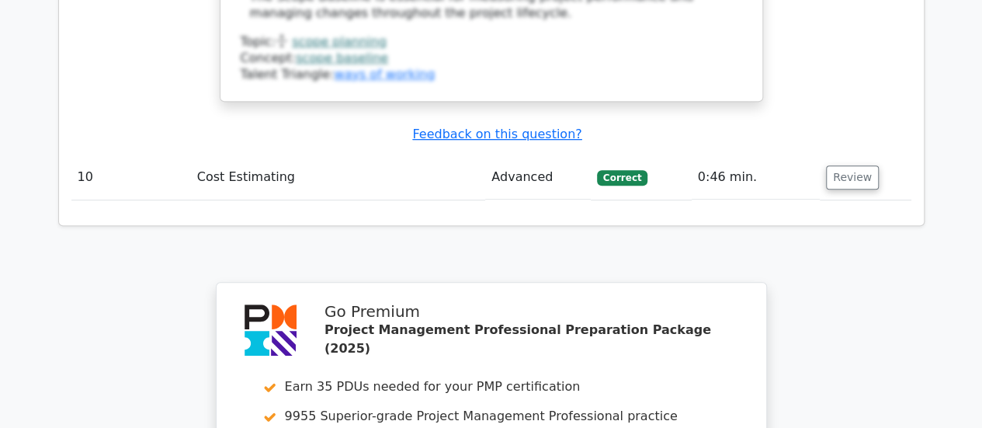
scroll to position [6439, 0]
